Goal: Information Seeking & Learning: Learn about a topic

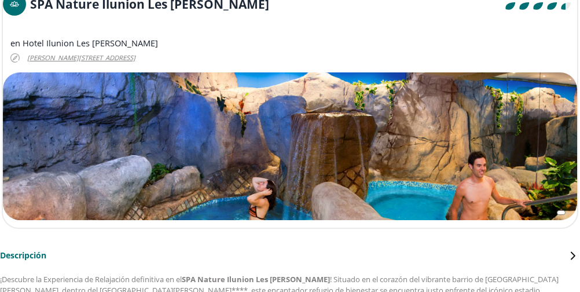
scroll to position [174, 0]
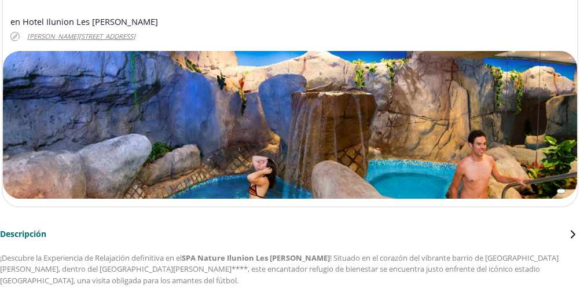
click at [305, 171] on div at bounding box center [290, 125] width 574 height 148
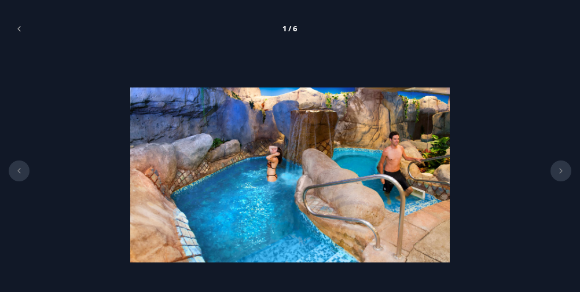
click at [571, 170] on button at bounding box center [561, 170] width 21 height 21
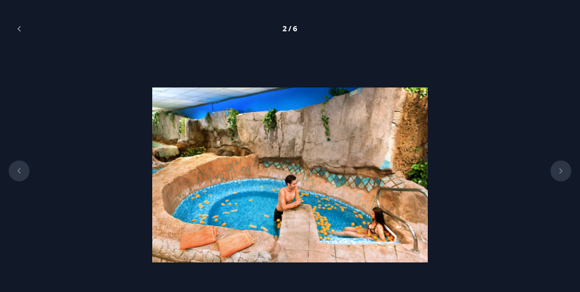
click at [566, 171] on button at bounding box center [561, 170] width 21 height 21
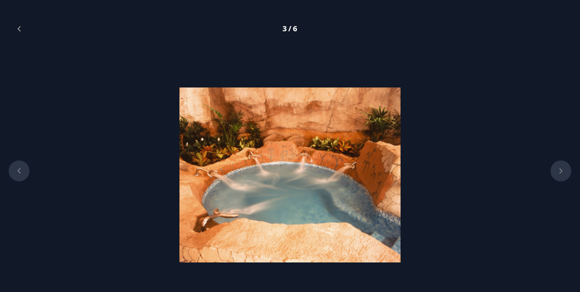
click at [566, 171] on button at bounding box center [561, 170] width 21 height 21
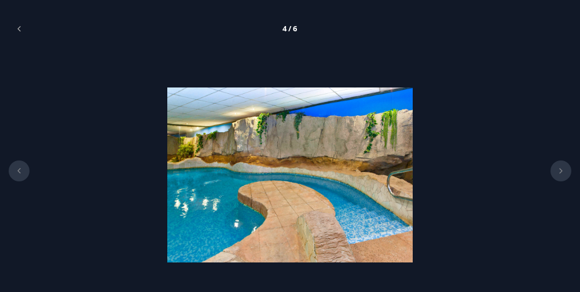
click at [566, 171] on button at bounding box center [561, 170] width 21 height 21
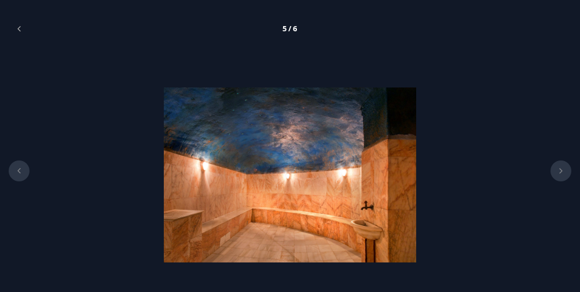
click at [566, 171] on button at bounding box center [561, 170] width 21 height 21
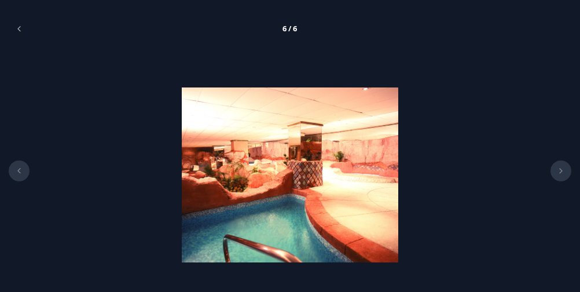
click at [566, 171] on button at bounding box center [561, 170] width 21 height 21
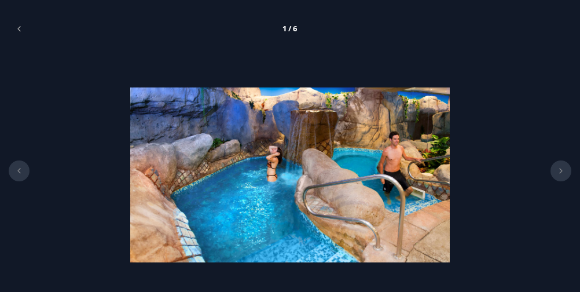
click at [566, 171] on button at bounding box center [561, 170] width 21 height 21
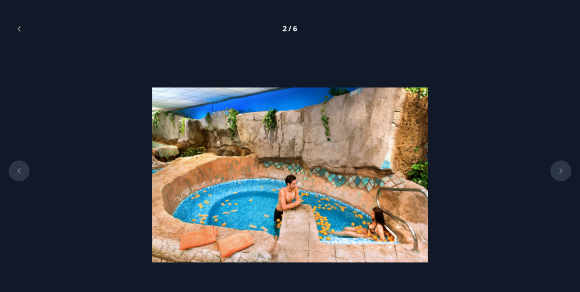
click at [566, 171] on button at bounding box center [561, 170] width 21 height 21
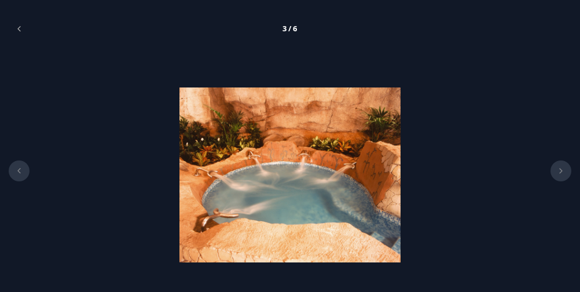
click at [566, 171] on button at bounding box center [561, 170] width 21 height 21
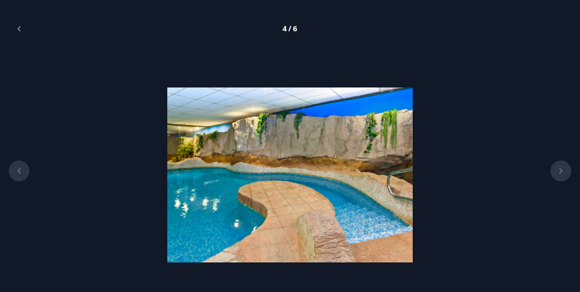
click at [566, 171] on button at bounding box center [561, 170] width 21 height 21
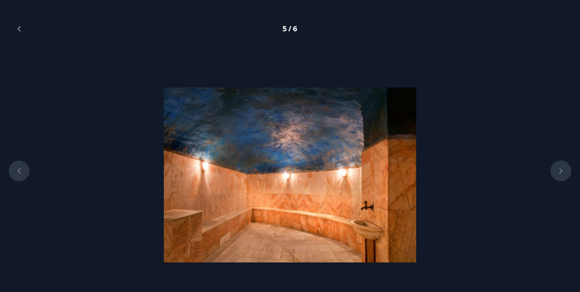
click at [566, 171] on button at bounding box center [561, 170] width 21 height 21
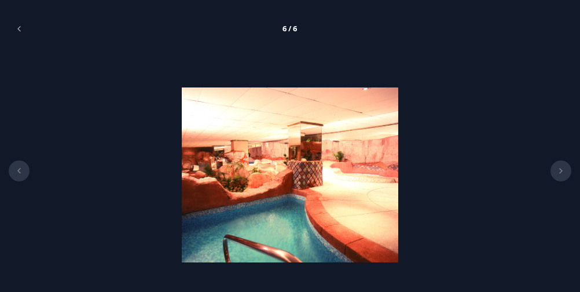
scroll to position [0, 0]
click at [22, 31] on icon at bounding box center [18, 29] width 9 height 6
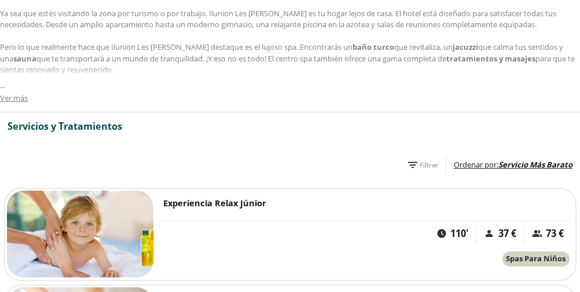
scroll to position [521, 0]
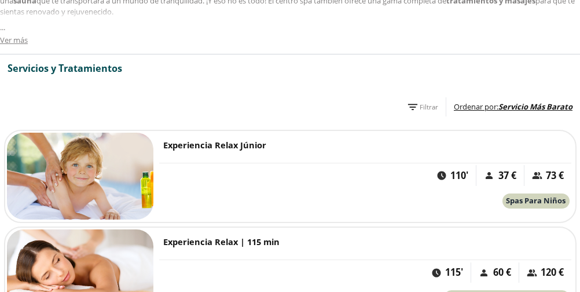
click at [534, 197] on span "Spas Para Niños" at bounding box center [536, 200] width 60 height 10
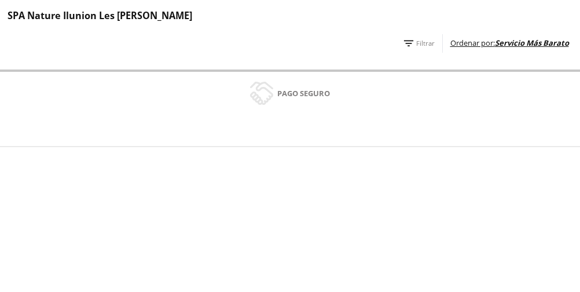
scroll to position [1390, 0]
